Goal: Information Seeking & Learning: Understand process/instructions

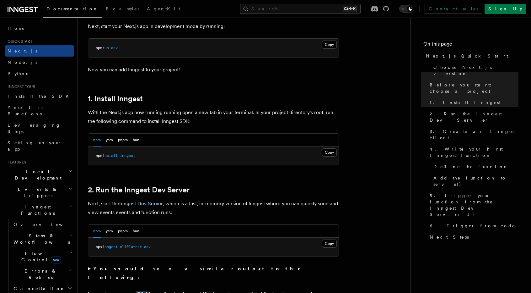
scroll to position [281, 0]
click at [330, 241] on button "Copy Copied" at bounding box center [329, 243] width 15 height 8
click at [325, 242] on button "Copy Copied" at bounding box center [329, 243] width 15 height 8
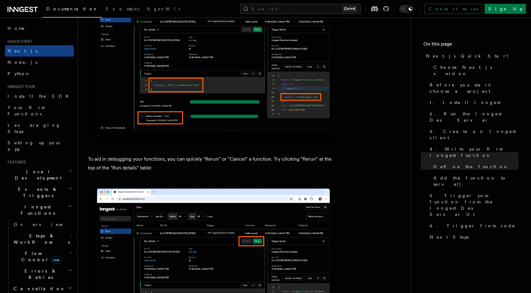
scroll to position [2618, 0]
